Goal: Transaction & Acquisition: Purchase product/service

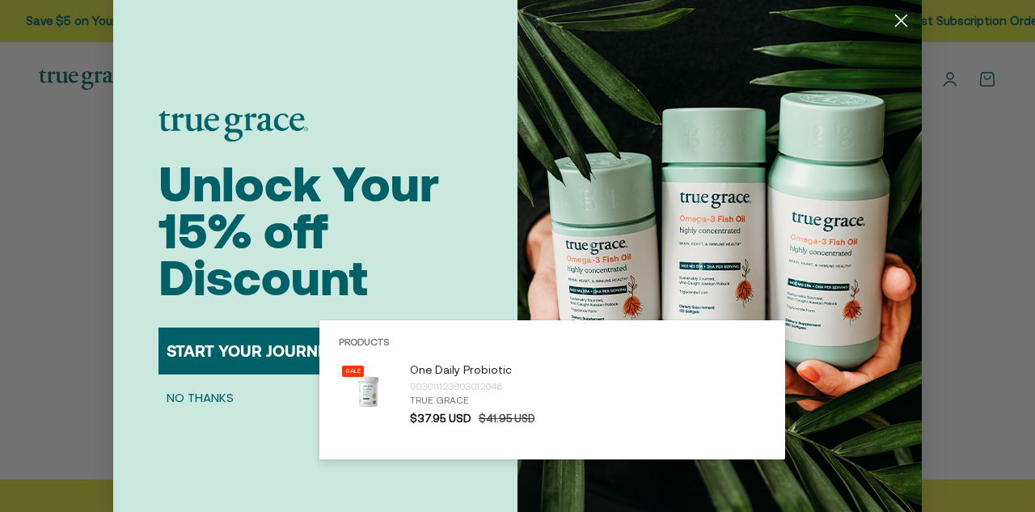
click at [896, 18] on icon "Close dialog" at bounding box center [901, 20] width 11 height 11
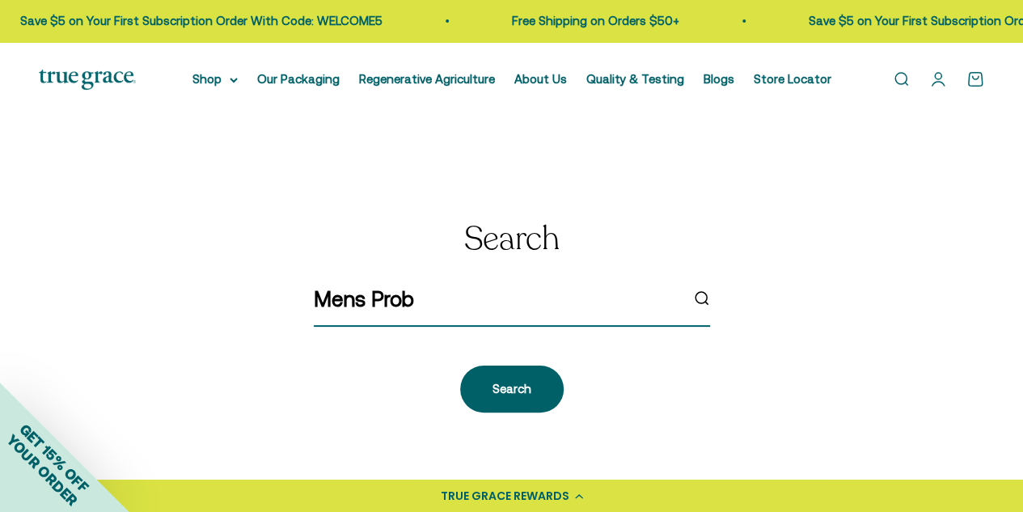
click at [551, 291] on input "Mens Prob" at bounding box center [497, 299] width 366 height 34
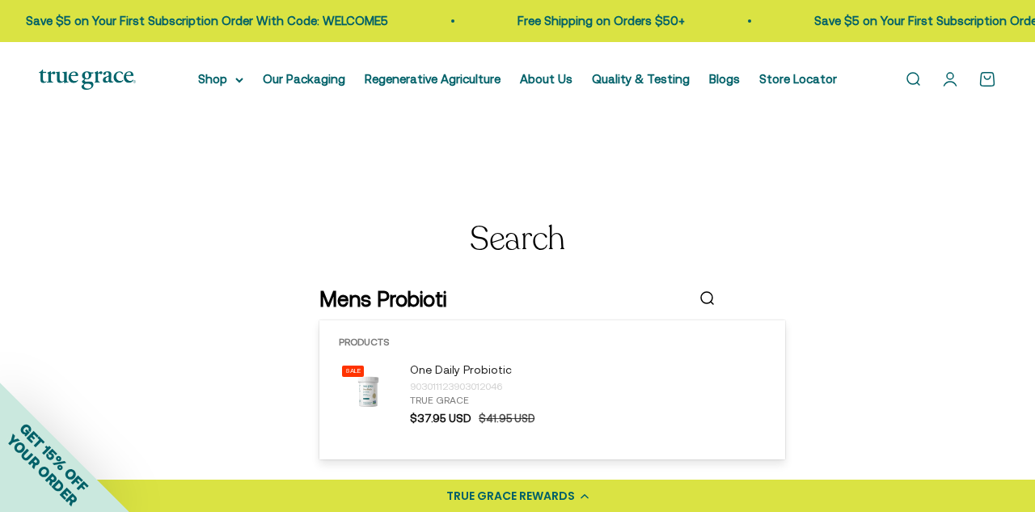
type input "Mens Probiotic"
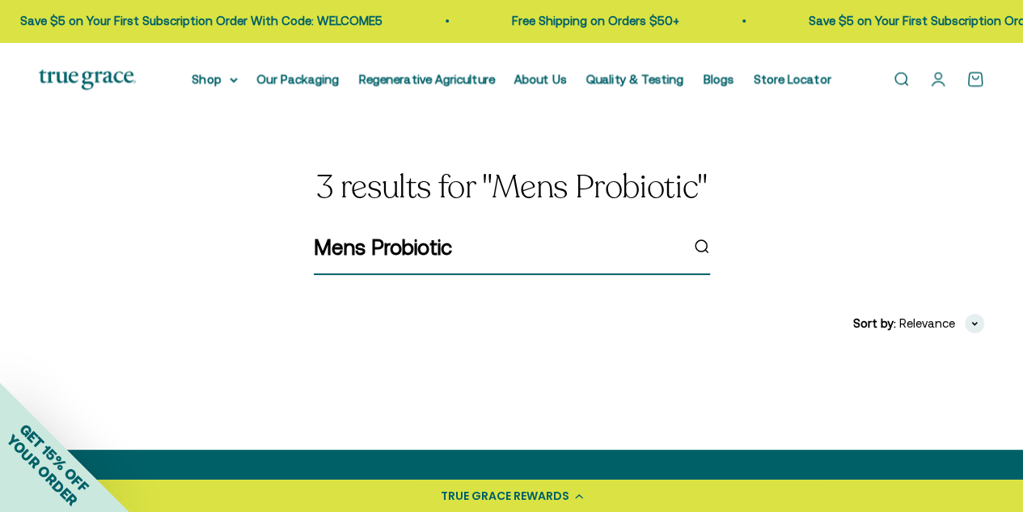
click at [699, 250] on icon "submit" at bounding box center [701, 247] width 18 height 18
